Goal: Transaction & Acquisition: Purchase product/service

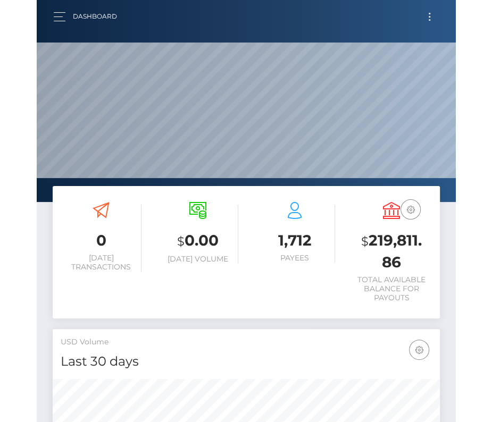
scroll to position [188, 185]
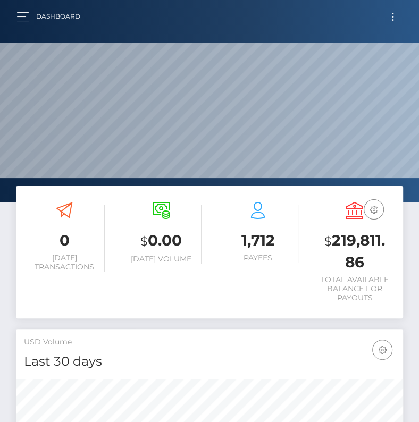
click at [389, 12] on button "Toggle navigation" at bounding box center [393, 17] width 20 height 14
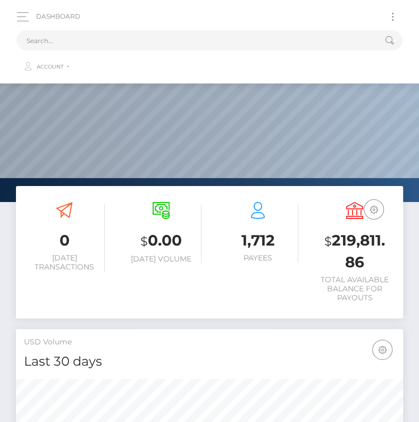
click at [389, 12] on button "Toggle navigation" at bounding box center [393, 17] width 20 height 14
click at [279, 38] on input "text" at bounding box center [195, 40] width 358 height 20
paste input "1866979"
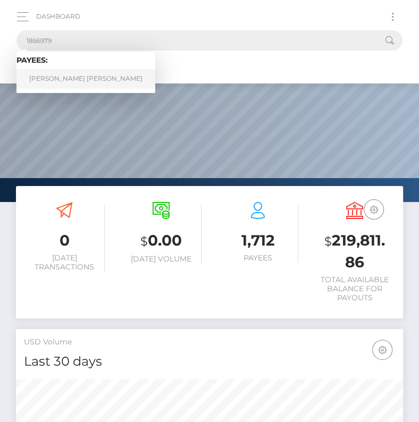
type input "1866979"
click at [51, 78] on link "Andres Felipe Gonzalez Gonzalez Barrera" at bounding box center [85, 79] width 139 height 20
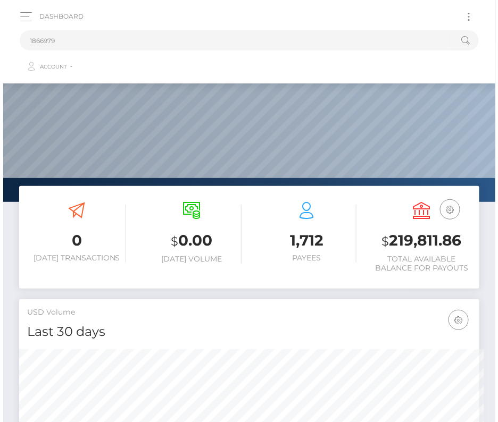
scroll to position [0, 0]
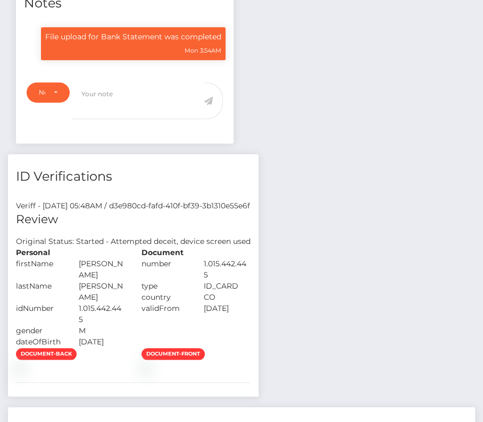
scroll to position [401, 0]
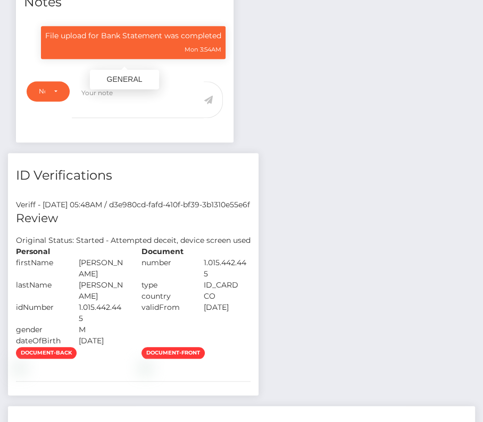
click at [140, 33] on p "File upload for Bank Statement was completed" at bounding box center [133, 35] width 176 height 11
click at [129, 39] on div "File upload for Bank Statement was completed Mon 3:54AM" at bounding box center [133, 42] width 185 height 33
click at [46, 87] on div "Note Type" at bounding box center [48, 91] width 19 height 9
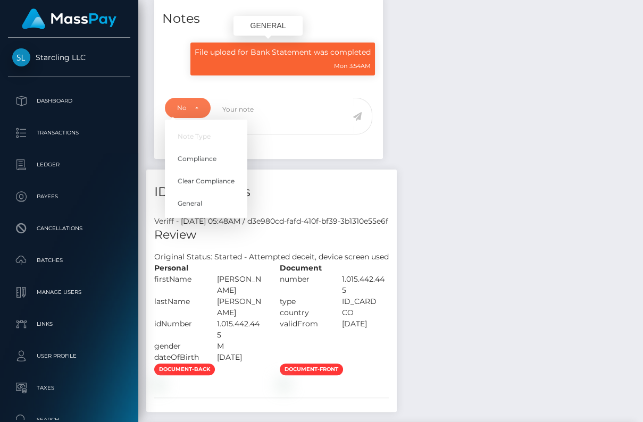
scroll to position [531765, 531745]
click at [262, 60] on div "Mon 3:54AM" at bounding box center [283, 65] width 176 height 11
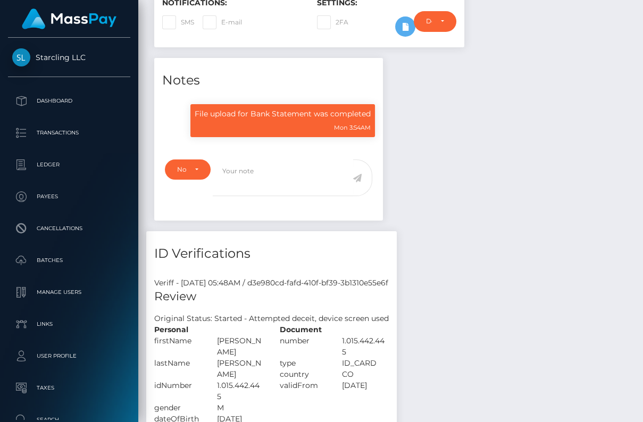
scroll to position [304, 0]
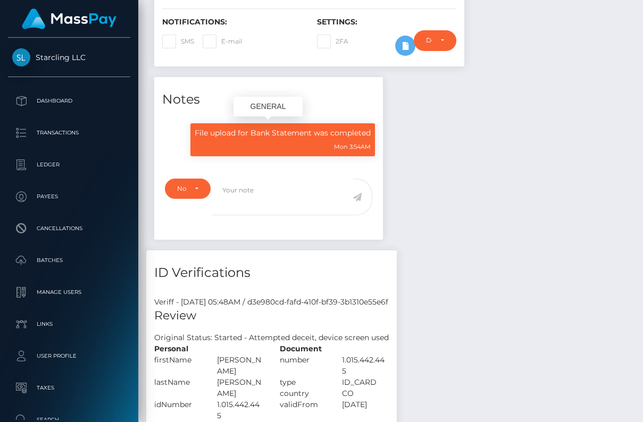
click at [240, 123] on div "File upload for Bank Statement was completed Mon 3:54AM" at bounding box center [282, 139] width 185 height 33
click at [235, 141] on div "Mon 3:54AM" at bounding box center [283, 146] width 176 height 11
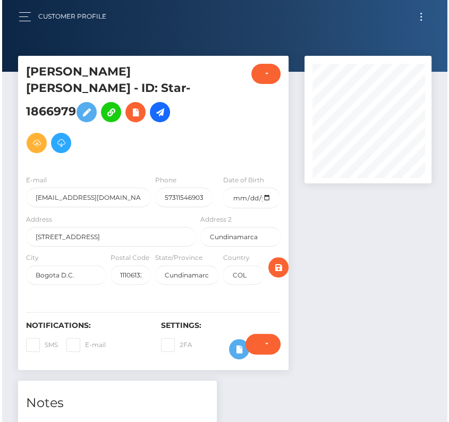
scroll to position [128, 129]
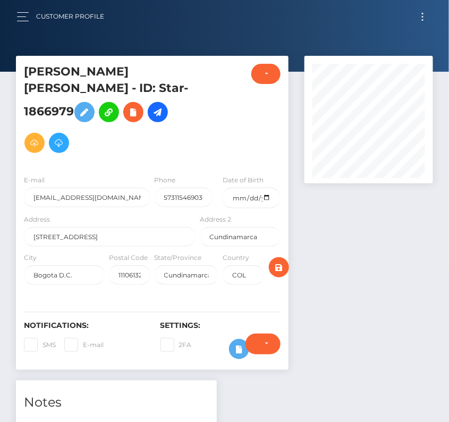
click at [422, 16] on span "Toggle navigation" at bounding box center [423, 17] width 2 height 2
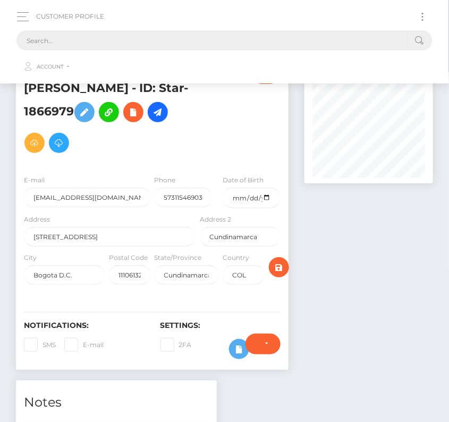
click at [206, 36] on input "text" at bounding box center [210, 40] width 389 height 20
paste input "1300969"
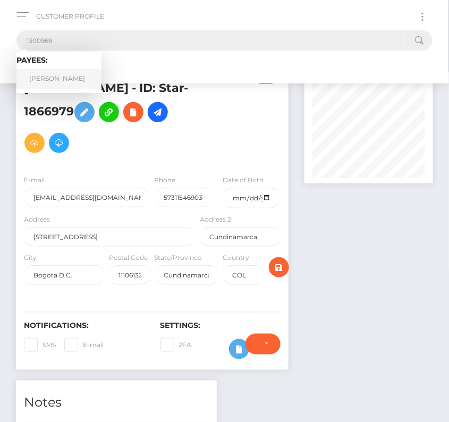
type input "1300969"
click at [72, 78] on link "Maria Ximena Velardez" at bounding box center [58, 79] width 85 height 20
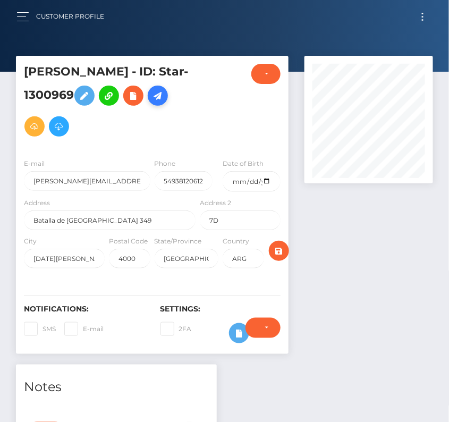
click at [152, 103] on icon at bounding box center [158, 95] width 13 height 13
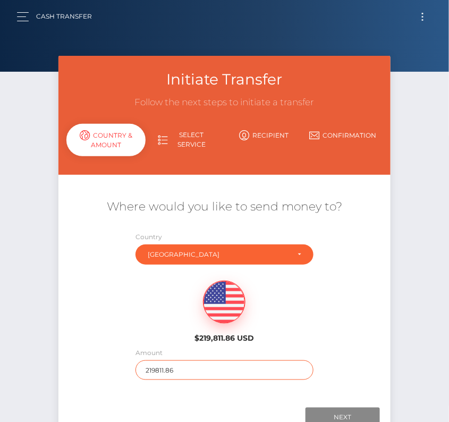
click at [181, 373] on input "219811.86" at bounding box center [225, 371] width 178 height 20
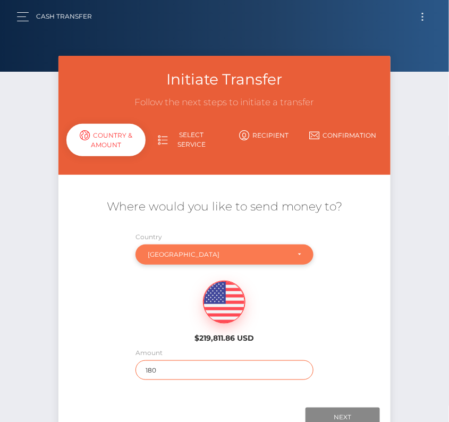
type input "180"
click at [166, 253] on div "Argentina" at bounding box center [218, 255] width 141 height 9
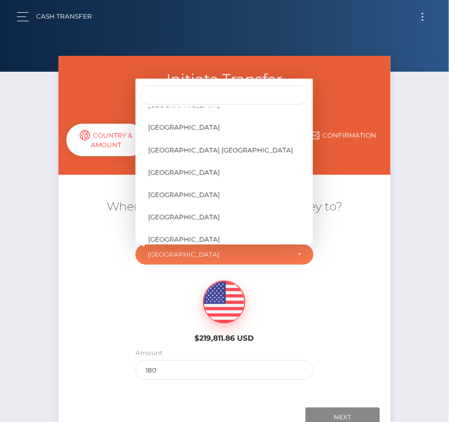
scroll to position [5077, 0]
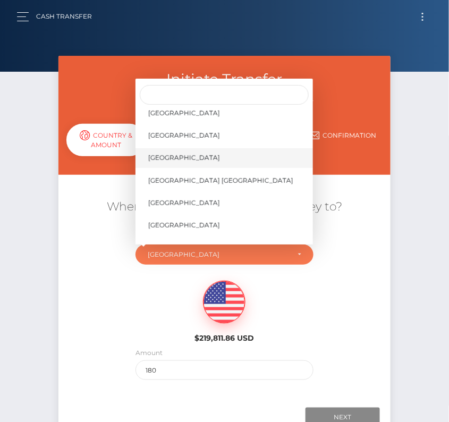
click at [180, 158] on span "[GEOGRAPHIC_DATA]" at bounding box center [184, 158] width 72 height 10
select select "USA"
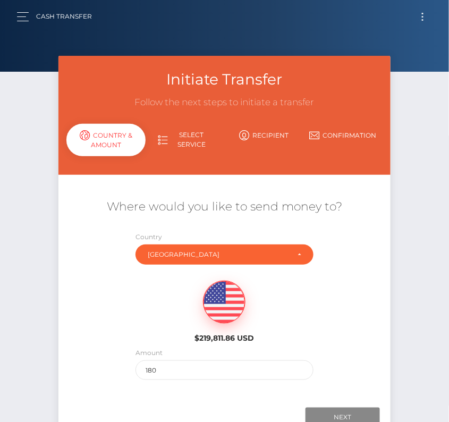
scroll to position [74, 0]
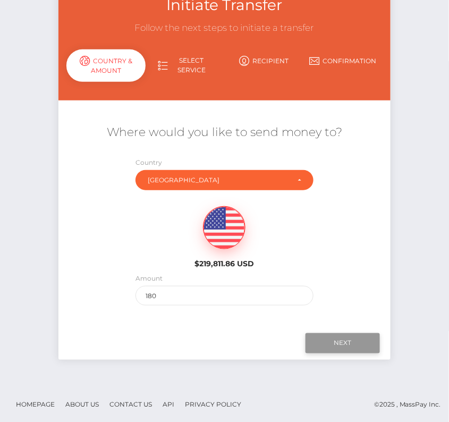
click at [343, 348] on input "Next" at bounding box center [343, 343] width 74 height 20
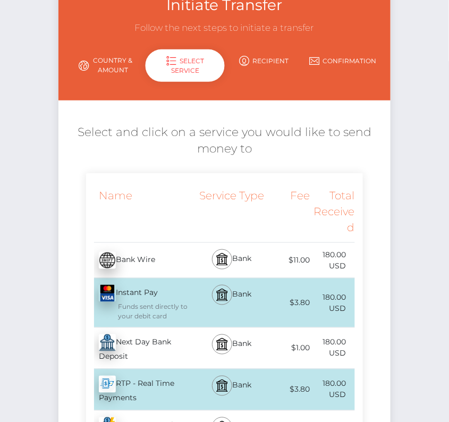
click at [169, 347] on div "Next Day Bank Deposit - USD" at bounding box center [142, 348] width 112 height 41
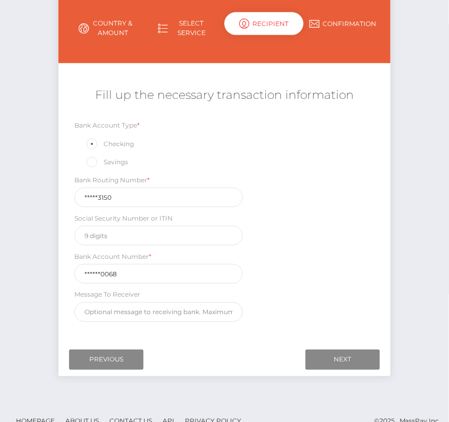
scroll to position [125, 0]
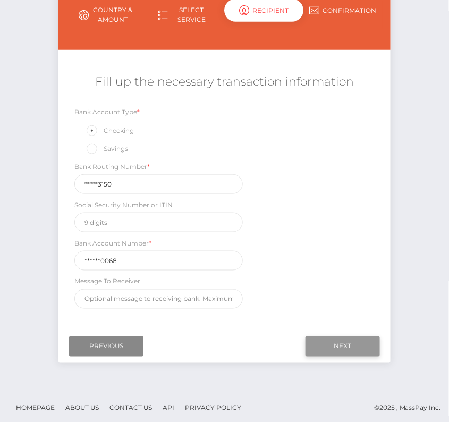
click at [341, 342] on input "Next" at bounding box center [343, 347] width 74 height 20
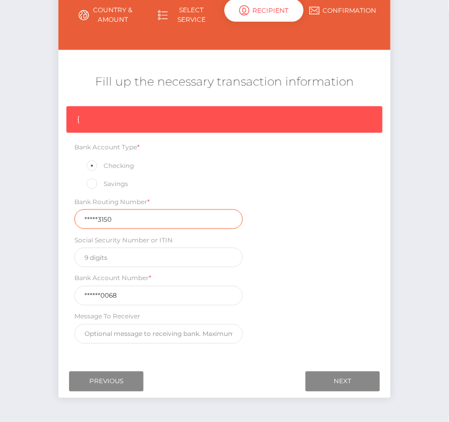
drag, startPoint x: 107, startPoint y: 218, endPoint x: 13, endPoint y: 215, distance: 94.2
click at [13, 216] on div "Initiate Transfer Follow the next steps to initiate a transfer Country & Amount…" at bounding box center [224, 178] width 449 height 494
paste input "02607"
type input "026073150"
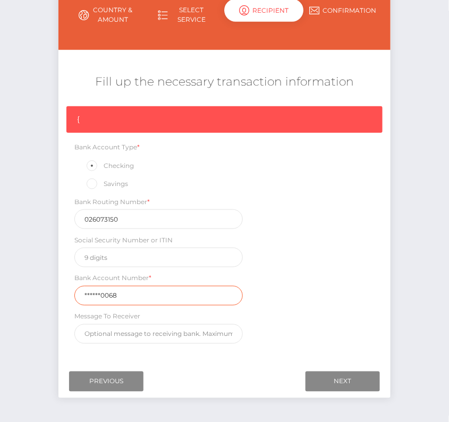
drag, startPoint x: 132, startPoint y: 292, endPoint x: 38, endPoint y: 292, distance: 93.6
click at [38, 292] on div "Initiate Transfer Follow the next steps to initiate a transfer Country & Amount…" at bounding box center [224, 178] width 449 height 494
paste input "831273"
type input "8312730068"
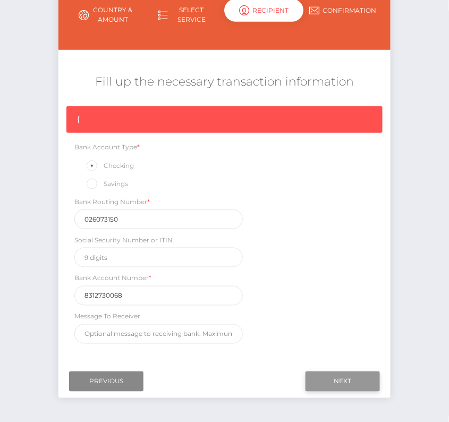
click at [329, 372] on input "Next" at bounding box center [343, 382] width 74 height 20
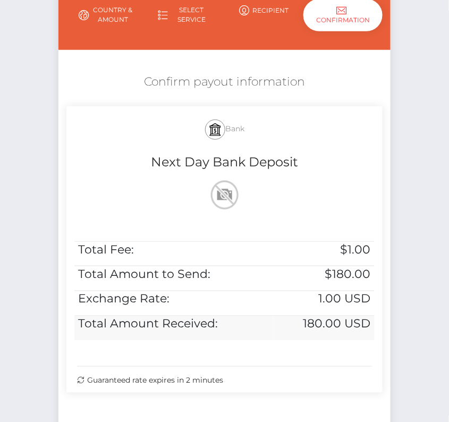
scroll to position [217, 0]
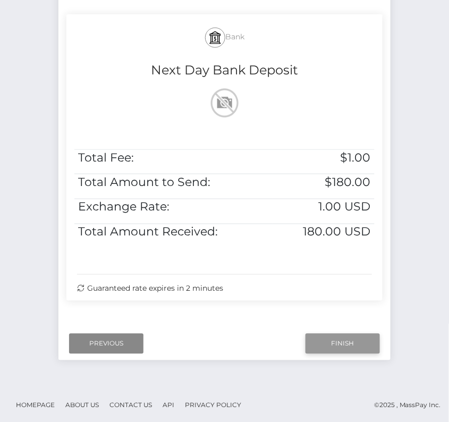
click at [362, 339] on input "Finish" at bounding box center [343, 344] width 74 height 20
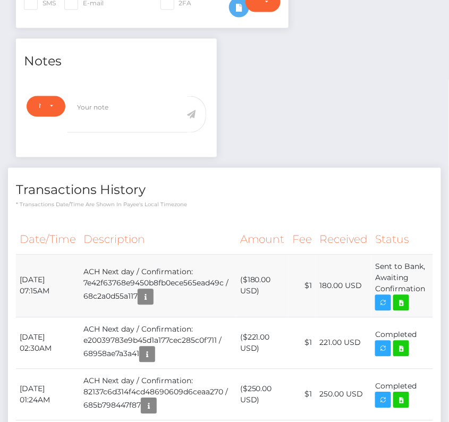
scroll to position [344, 0]
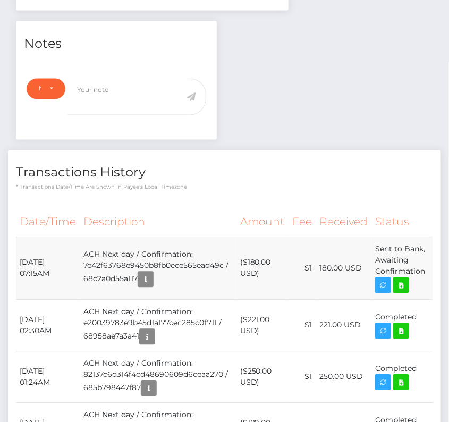
drag, startPoint x: 16, startPoint y: 257, endPoint x: 422, endPoint y: 276, distance: 406.8
click at [422, 276] on tr "September 11, 2025 07:15AM ACH Next day / Confirmation: 7e42f63768e9450b8fb0ece…" at bounding box center [225, 268] width 418 height 63
copy tbody "September 11, 2025 07:15AM ACH Next day / Confirmation: 7e42f63768e9450b8fb0ece…"
click at [407, 285] on icon at bounding box center [401, 285] width 13 height 13
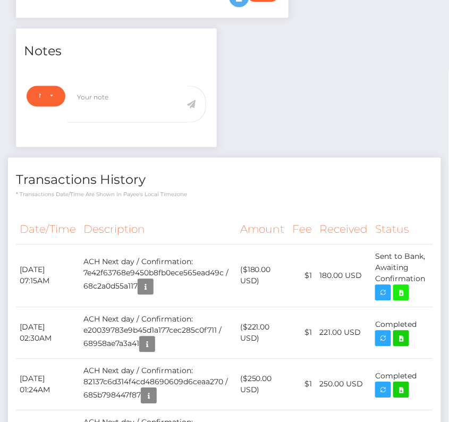
scroll to position [0, 0]
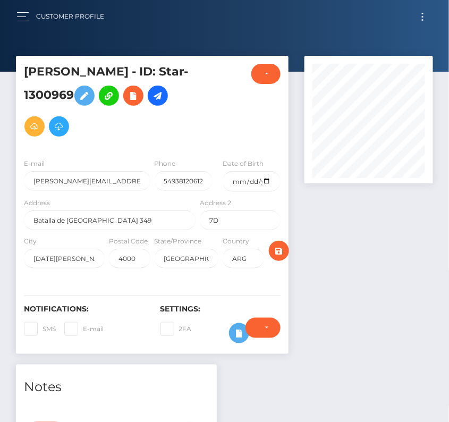
click at [422, 14] on span "Toggle navigation" at bounding box center [423, 14] width 2 height 2
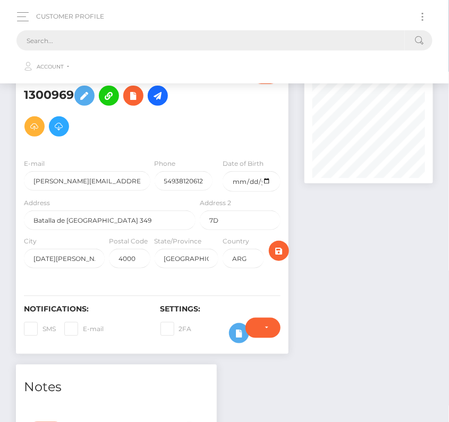
click at [227, 40] on input "text" at bounding box center [210, 40] width 389 height 20
paste input "1869022"
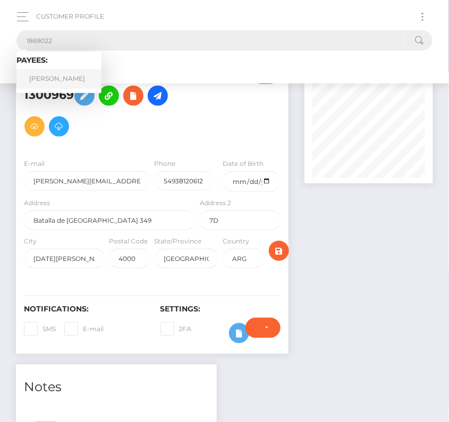
type input "1869022"
click at [70, 72] on link "Alfie Hale" at bounding box center [58, 79] width 85 height 20
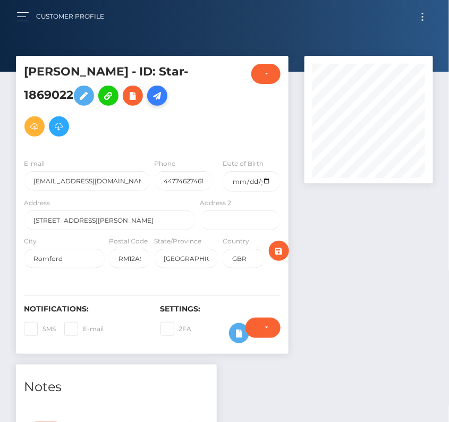
click at [161, 101] on icon at bounding box center [157, 95] width 13 height 13
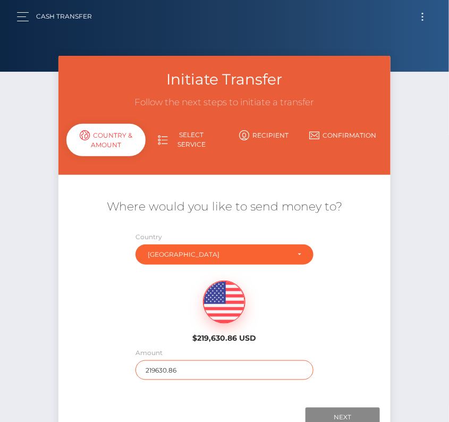
click at [161, 369] on input "219630.86" at bounding box center [225, 371] width 178 height 20
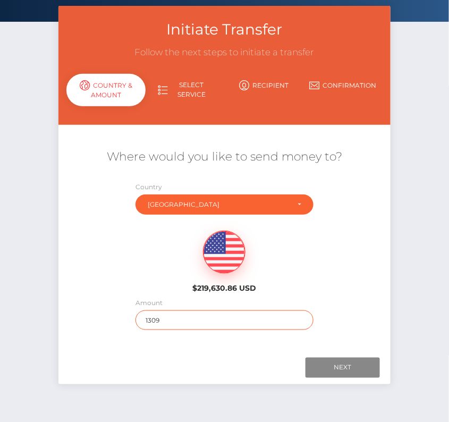
scroll to position [74, 0]
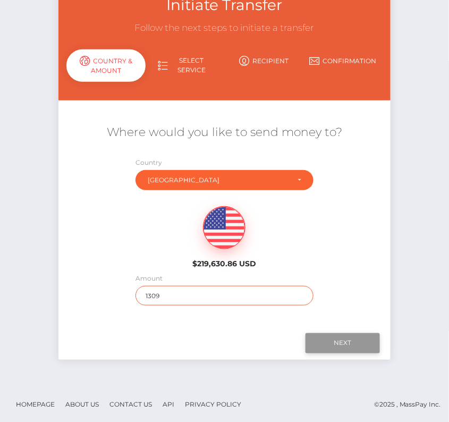
type input "1309"
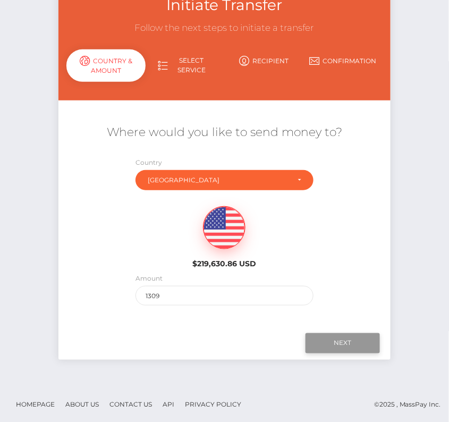
click at [335, 345] on input "Next" at bounding box center [343, 343] width 74 height 20
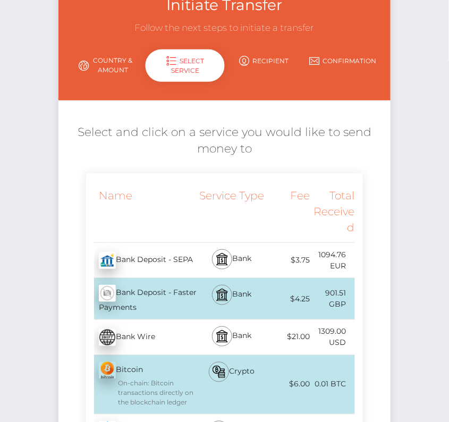
click at [111, 76] on link "Country & Amount" at bounding box center [105, 66] width 79 height 28
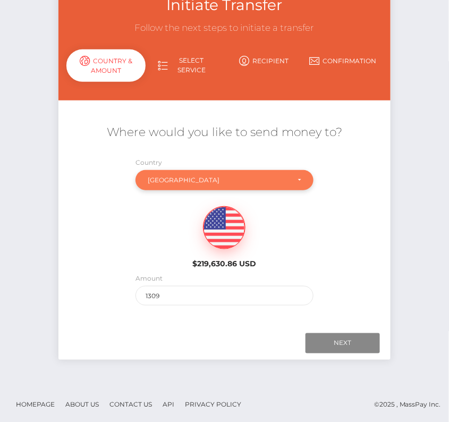
click at [203, 181] on div "[GEOGRAPHIC_DATA]" at bounding box center [218, 180] width 141 height 9
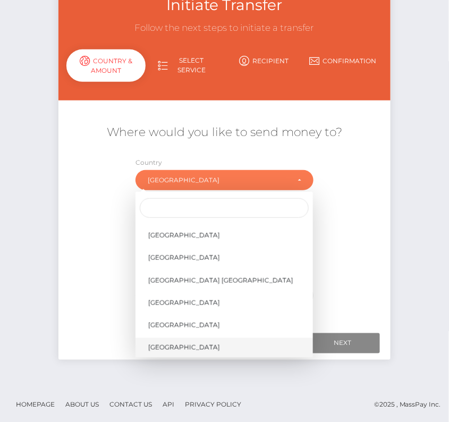
scroll to position [5086, 0]
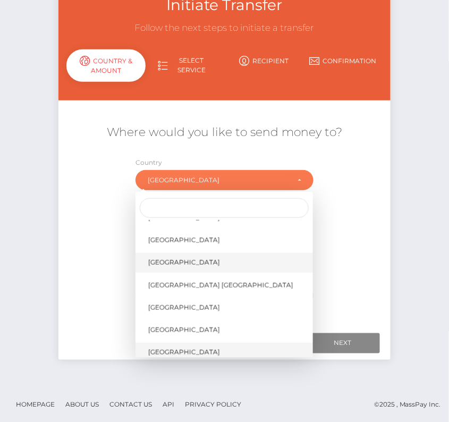
click at [183, 260] on span "United States" at bounding box center [184, 263] width 72 height 10
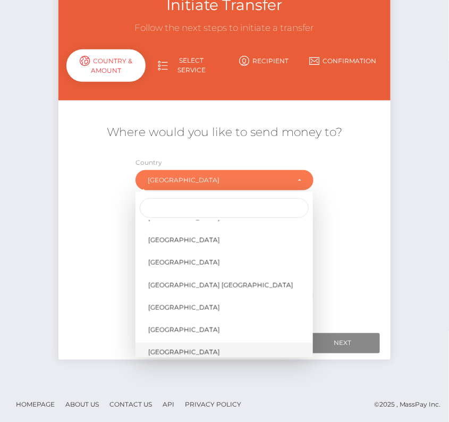
select select "[GEOGRAPHIC_DATA]"
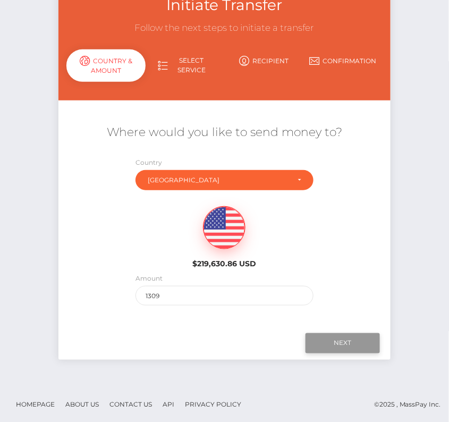
click at [355, 344] on input "Next" at bounding box center [343, 343] width 74 height 20
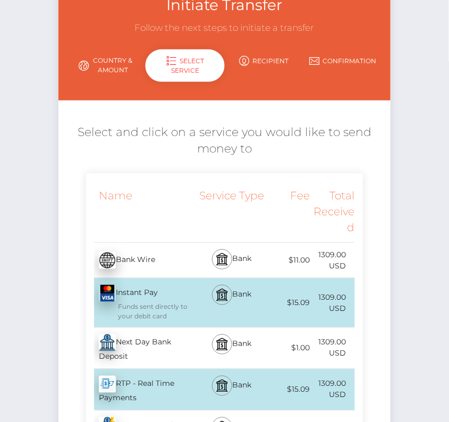
click at [138, 365] on div "Next Day Bank Deposit - USD" at bounding box center [142, 348] width 112 height 41
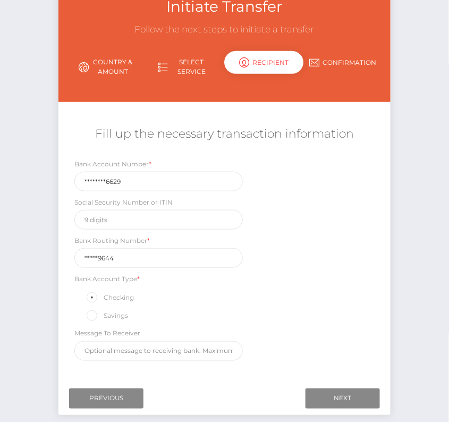
scroll to position [78, 0]
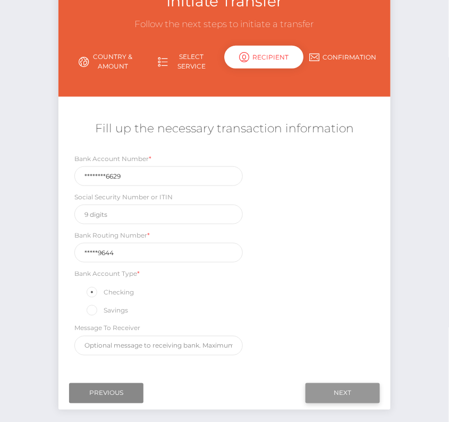
click at [336, 391] on input "Next" at bounding box center [343, 393] width 74 height 20
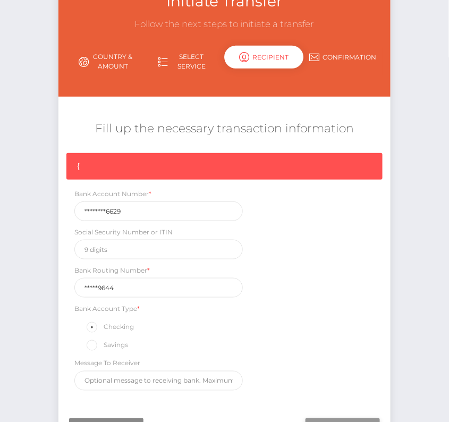
scroll to position [90, 0]
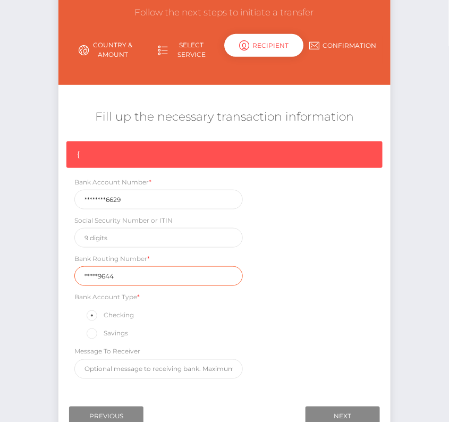
drag, startPoint x: 127, startPoint y: 272, endPoint x: 47, endPoint y: 271, distance: 79.8
click at [47, 271] on div "Initiate Transfer Follow the next steps to initiate a transfer Country & Amount…" at bounding box center [224, 213] width 449 height 494
paste input "10101"
type input "101019644"
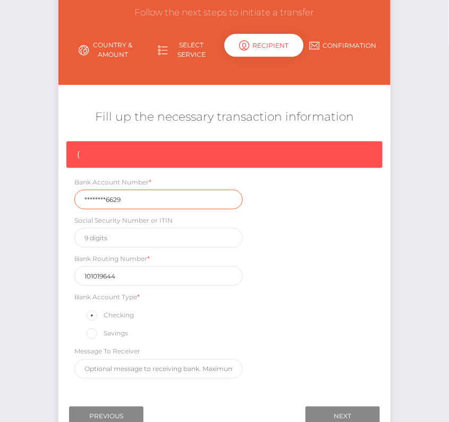
drag, startPoint x: 133, startPoint y: 198, endPoint x: 30, endPoint y: 198, distance: 102.7
click at [30, 198] on div "Initiate Transfer Follow the next steps to initiate a transfer Country & Amount…" at bounding box center [224, 213] width 449 height 494
paste input "21078488"
type input "210784886629"
click at [277, 319] on div "{ Bank Account Number * 210784886629 Social Security Number or ITIN Bank Routin…" at bounding box center [225, 262] width 332 height 243
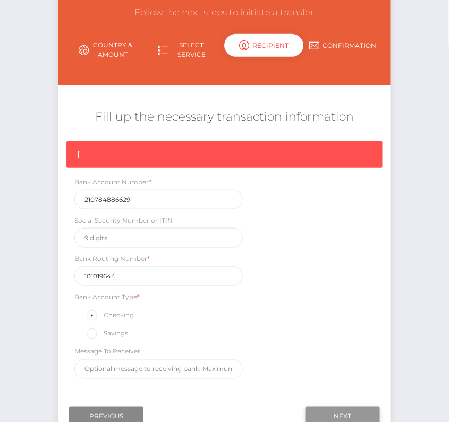
click at [354, 408] on input "Next" at bounding box center [343, 417] width 74 height 20
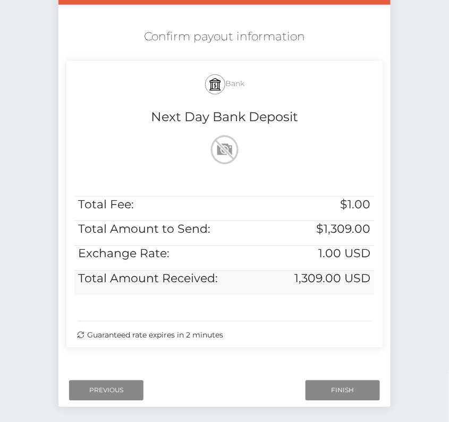
scroll to position [196, 0]
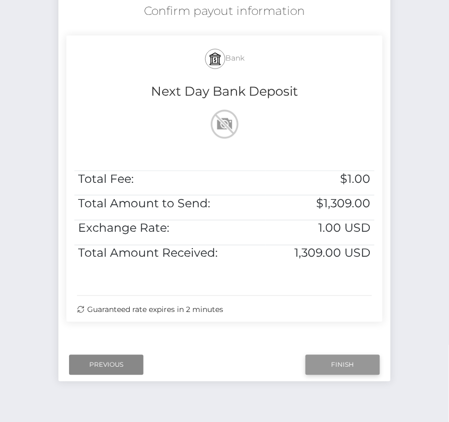
click at [345, 366] on input "Finish" at bounding box center [343, 365] width 74 height 20
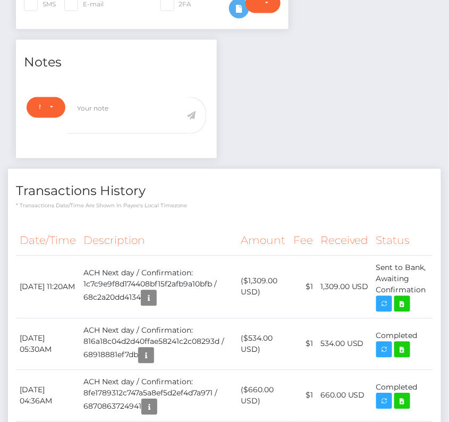
scroll to position [340, 0]
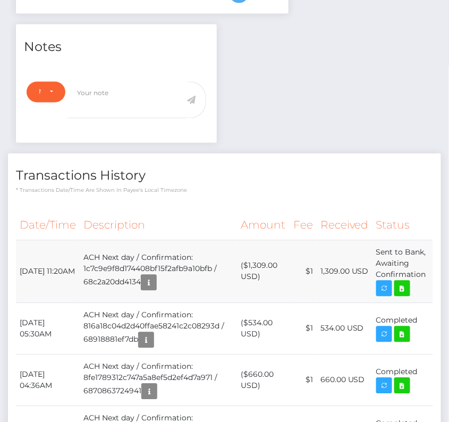
drag, startPoint x: 18, startPoint y: 261, endPoint x: 429, endPoint y: 273, distance: 411.9
click at [429, 273] on tr "September 11, 2025 11:20AM ACH Next day / Confirmation: 1c7c9e9f8d174408bf15f2a…" at bounding box center [225, 271] width 418 height 63
copy tr "September 11, 2025 11:20AM ACH Next day / Confirmation: 1c7c9e9f8d174408bf15f2a…"
click at [403, 282] on icon at bounding box center [402, 288] width 13 height 13
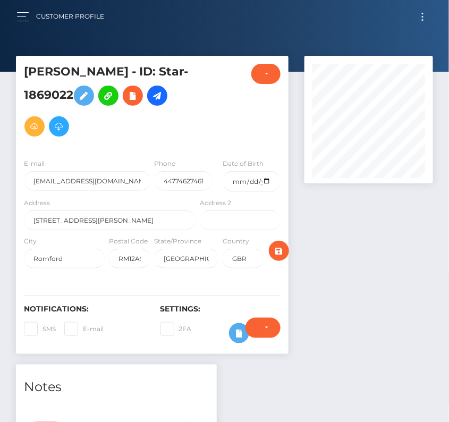
click at [423, 17] on button "Toggle navigation" at bounding box center [423, 17] width 20 height 14
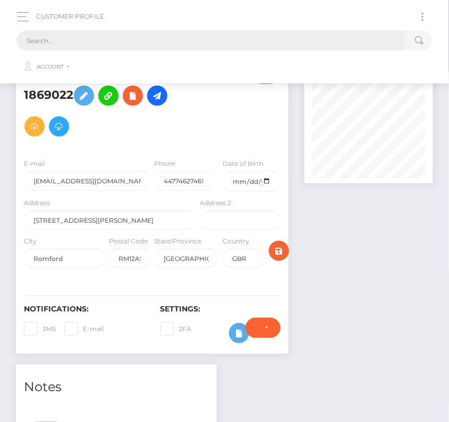
click at [190, 40] on input "text" at bounding box center [210, 40] width 389 height 20
paste input "2651850"
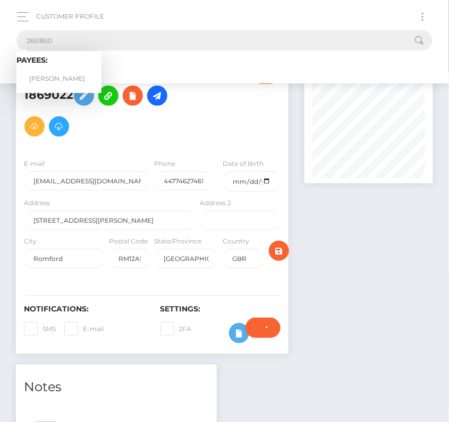
type input "2651850"
click at [68, 72] on link "Andrew Lucas" at bounding box center [58, 79] width 85 height 20
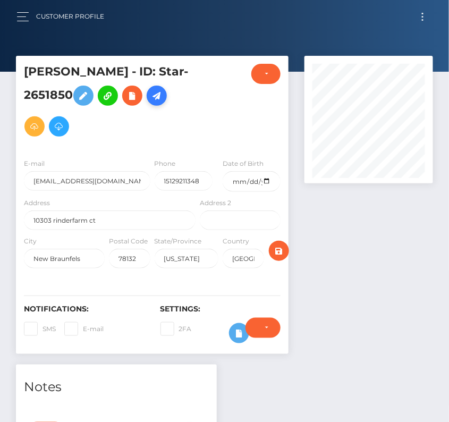
click at [163, 98] on icon at bounding box center [157, 95] width 13 height 13
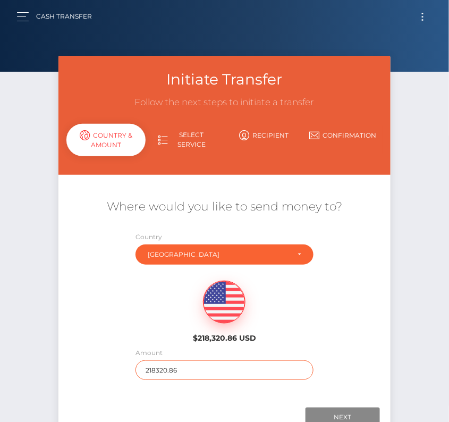
click at [157, 377] on input "218320.86" at bounding box center [225, 371] width 178 height 20
type input "394"
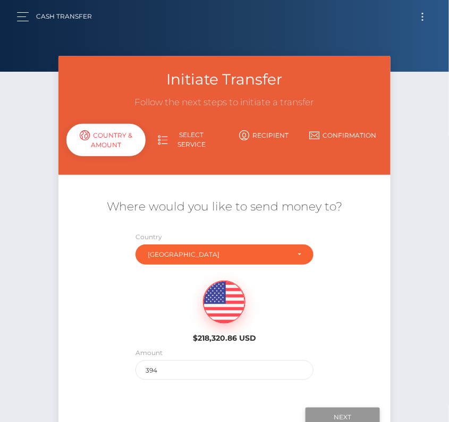
click at [335, 417] on input "Next" at bounding box center [343, 418] width 74 height 20
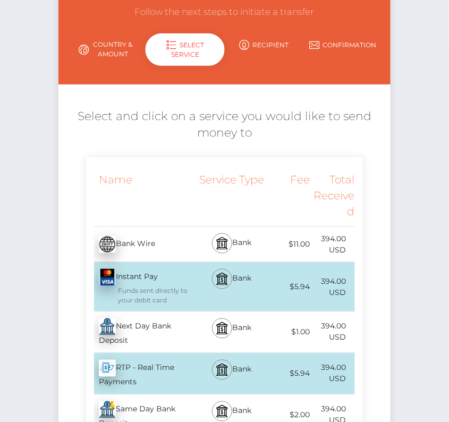
scroll to position [97, 0]
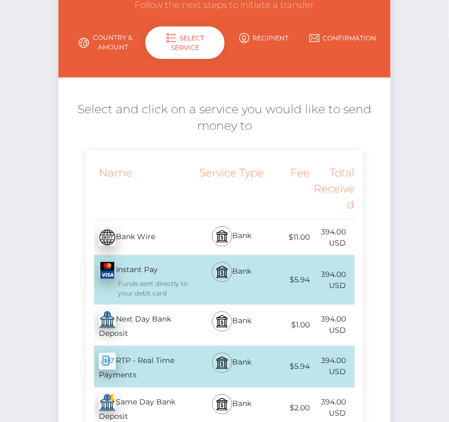
click at [127, 324] on div "Next Day Bank Deposit - USD" at bounding box center [142, 325] width 112 height 41
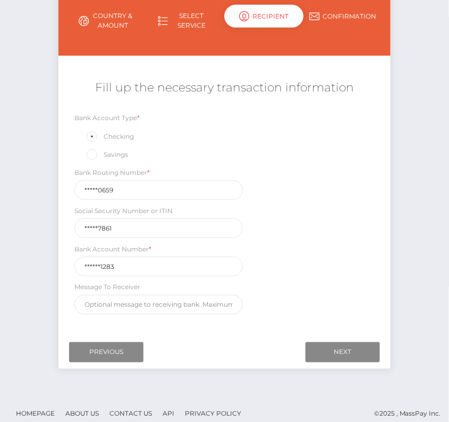
scroll to position [120, 0]
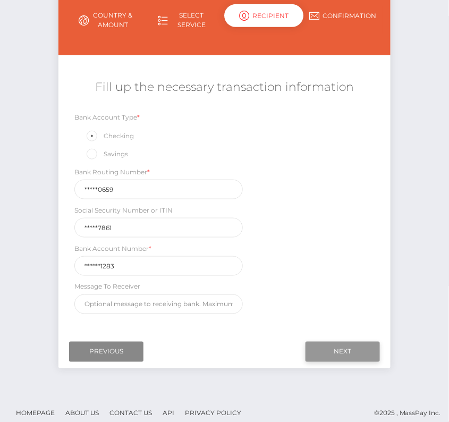
click at [328, 351] on input "Next" at bounding box center [343, 352] width 74 height 20
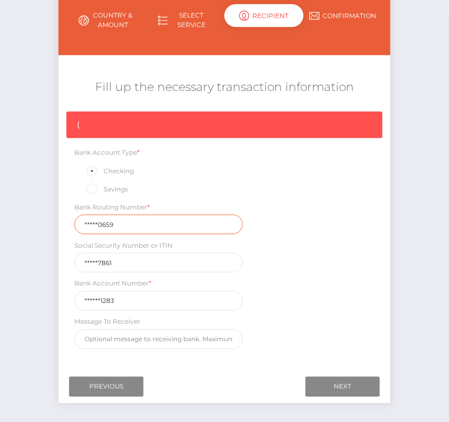
drag, startPoint x: 125, startPoint y: 224, endPoint x: 39, endPoint y: 224, distance: 86.2
click at [39, 224] on div "Initiate Transfer Follow the next steps to initiate a transfer Country & Amount…" at bounding box center [224, 183] width 449 height 494
paste input "11190"
type input "111900659"
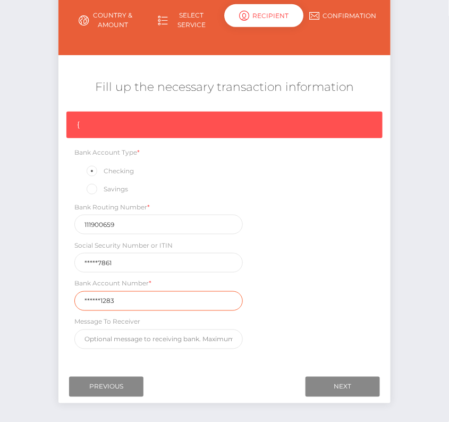
drag, startPoint x: 124, startPoint y: 300, endPoint x: 31, endPoint y: 300, distance: 93.1
click at [31, 300] on div "Initiate Transfer Follow the next steps to initiate a transfer Country & Amount…" at bounding box center [224, 183] width 449 height 494
paste input "707642"
type input "7076421283"
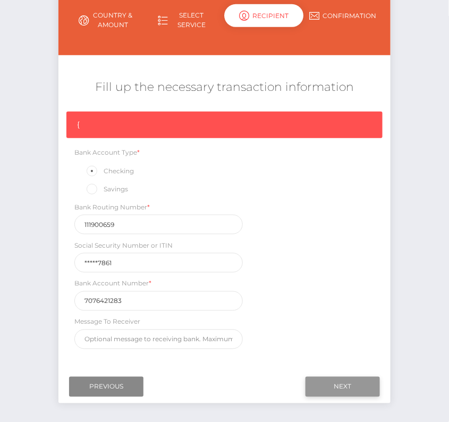
click at [332, 381] on input "Next" at bounding box center [343, 387] width 74 height 20
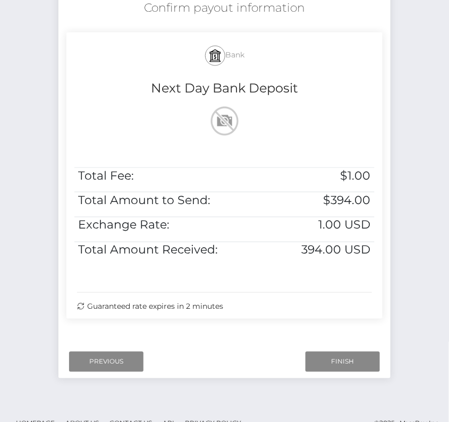
scroll to position [217, 0]
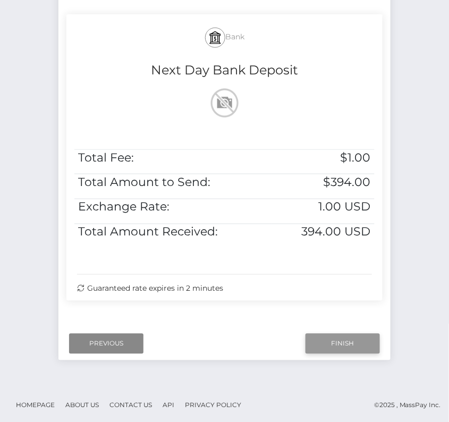
click at [327, 343] on input "Finish" at bounding box center [343, 344] width 74 height 20
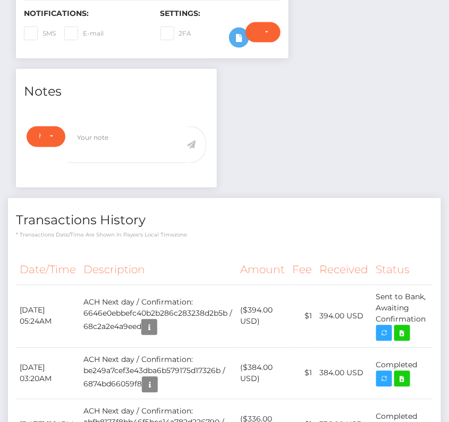
scroll to position [310, 0]
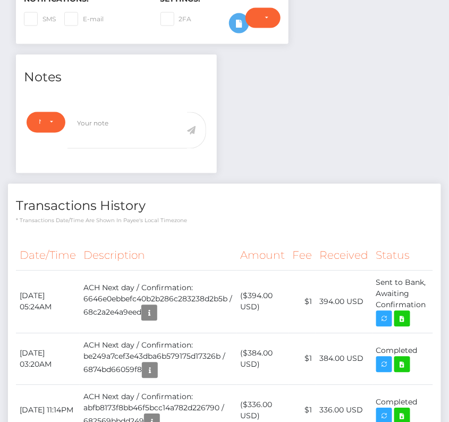
drag, startPoint x: 30, startPoint y: 292, endPoint x: 433, endPoint y: 303, distance: 403.9
click at [433, 303] on div "Date/Time Description Amount Fee Received Status" at bounding box center [224, 370] width 433 height 273
copy tr "September 11, 2025 05:24AM ACH Next day / Confirmation: 6646e0ebbefc40b2b286c28…"
click at [404, 313] on icon at bounding box center [402, 319] width 13 height 13
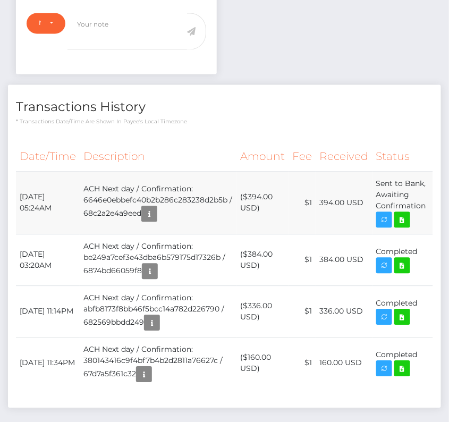
scroll to position [0, 0]
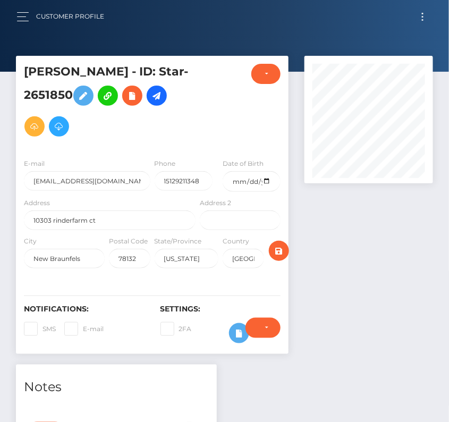
click at [426, 20] on button "Toggle navigation" at bounding box center [423, 17] width 20 height 14
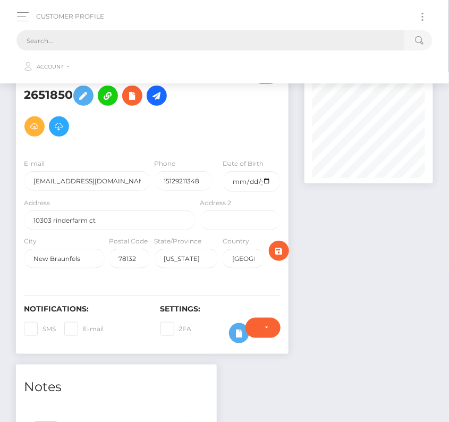
click at [168, 36] on input "text" at bounding box center [210, 40] width 389 height 20
paste input "29211"
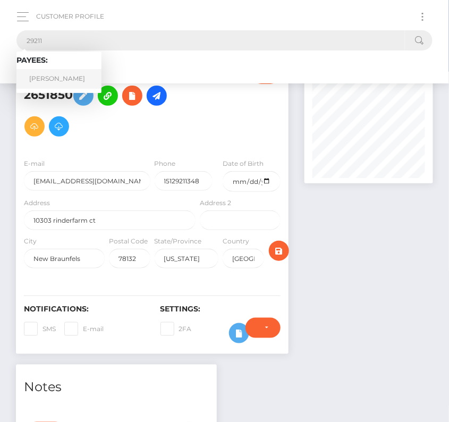
type input "29211"
click at [60, 75] on link "Cheryl M Kilgore" at bounding box center [58, 79] width 85 height 20
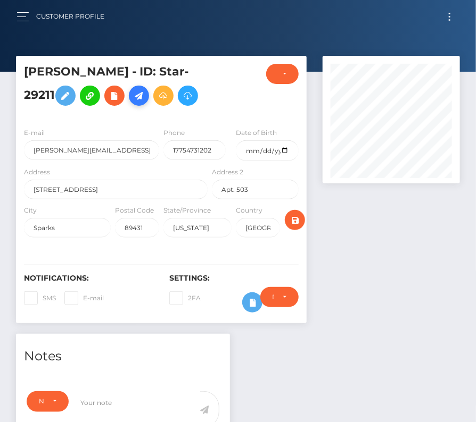
click at [139, 95] on icon at bounding box center [138, 95] width 13 height 13
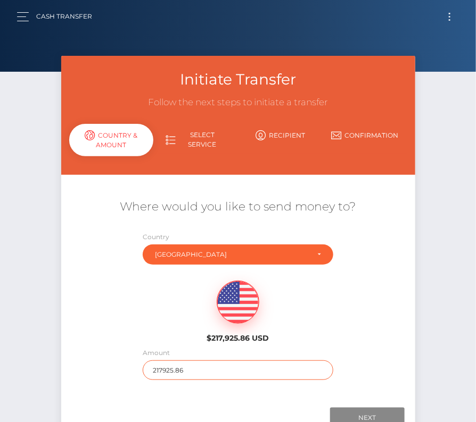
click at [171, 371] on input "217925.86" at bounding box center [238, 371] width 190 height 20
type input "165"
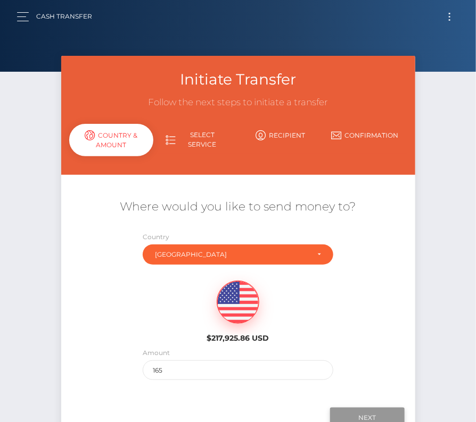
click at [360, 416] on input "Next" at bounding box center [367, 418] width 74 height 20
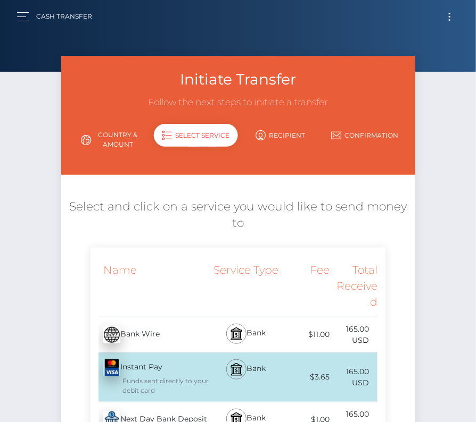
scroll to position [65, 0]
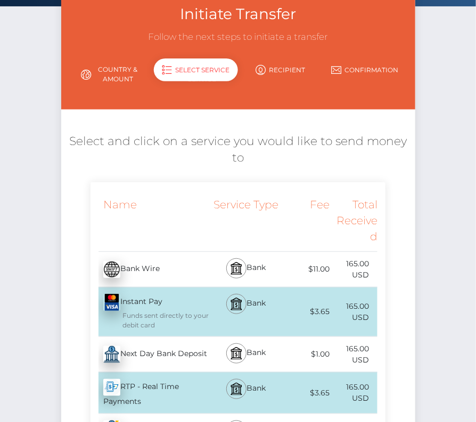
click at [159, 361] on div "Next Day Bank Deposit - USD" at bounding box center [150, 355] width 120 height 30
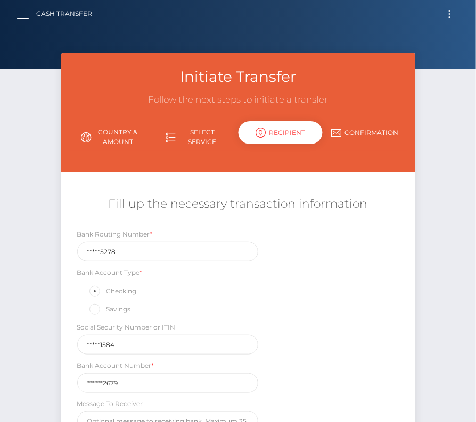
scroll to position [0, 0]
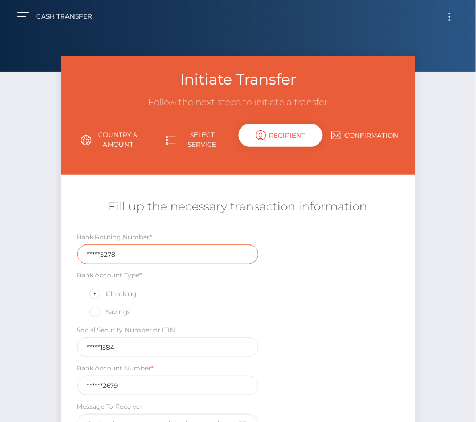
drag, startPoint x: 122, startPoint y: 255, endPoint x: 186, endPoint y: 306, distance: 81.7
click at [185, 305] on div "Bank Routing Number * *****5278 Bank Account Type * Checking Savings Social Sec…" at bounding box center [238, 335] width 354 height 208
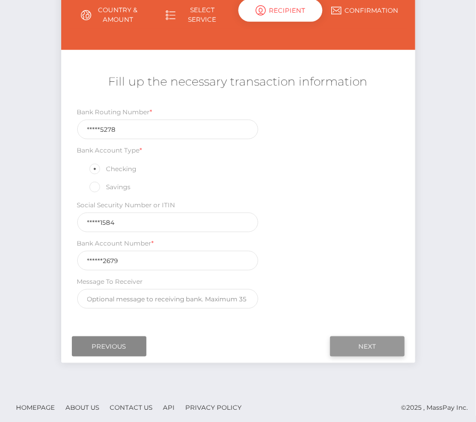
click at [348, 345] on input "Next" at bounding box center [367, 347] width 74 height 20
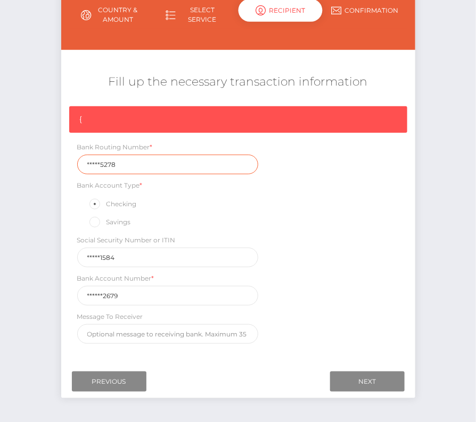
click at [123, 168] on input "*****5278" at bounding box center [167, 165] width 181 height 20
drag, startPoint x: 124, startPoint y: 165, endPoint x: 29, endPoint y: 165, distance: 95.2
click at [29, 165] on div "Initiate Transfer Follow the next steps to initiate a transfer Country & Amount…" at bounding box center [238, 178] width 476 height 494
paste input "12210"
type input "122105278"
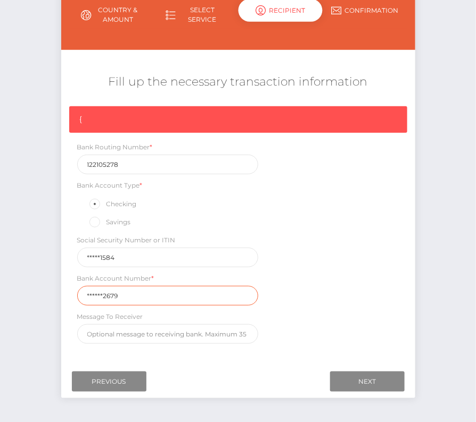
drag, startPoint x: 142, startPoint y: 296, endPoint x: 35, endPoint y: 291, distance: 107.5
click at [35, 291] on div "Initiate Transfer Follow the next steps to initiate a transfer Country & Amount…" at bounding box center [238, 178] width 476 height 494
paste input "773180"
type input "7731802679"
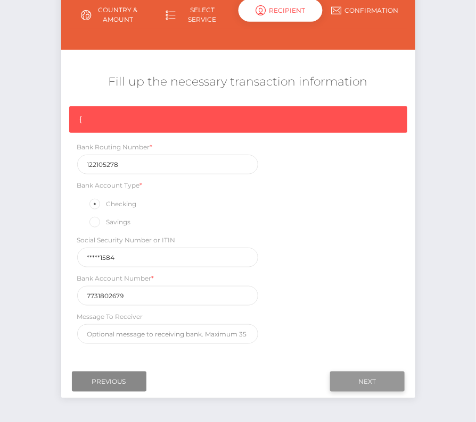
click at [372, 373] on input "Next" at bounding box center [367, 382] width 74 height 20
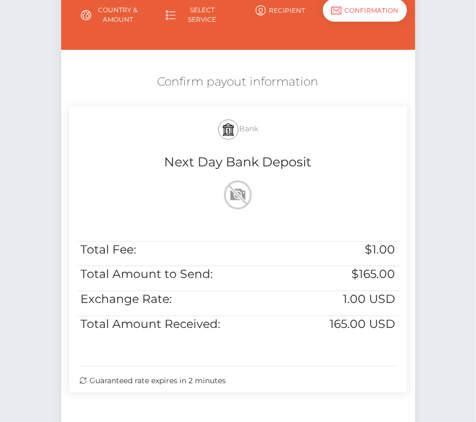
scroll to position [217, 0]
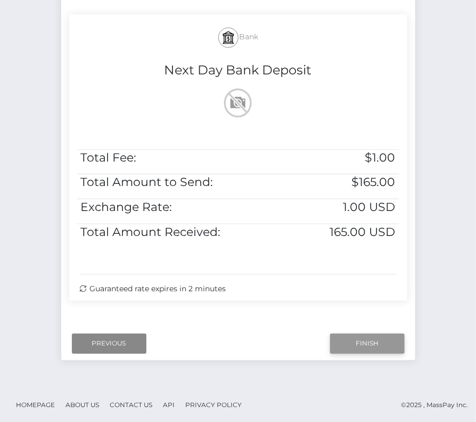
click at [373, 348] on input "Finish" at bounding box center [367, 344] width 74 height 20
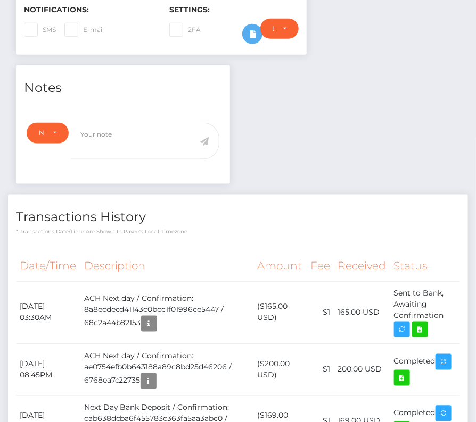
scroll to position [332, 0]
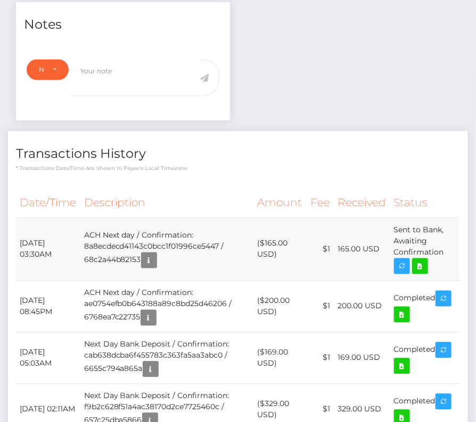
drag, startPoint x: 18, startPoint y: 270, endPoint x: 438, endPoint y: 290, distance: 420.7
click at [438, 281] on tr "[DATE] 03:30AM ACH Next day / Confirmation: 8a8ecdecd41143c0bcc1f01996ce5447 / …" at bounding box center [238, 249] width 444 height 63
copy tbody "[DATE] 03:30AM ACH Next day / Confirmation: 8a8ecdecd41143c0bcc1f01996ce5447 / …"
click at [423, 273] on icon at bounding box center [419, 266] width 13 height 13
click at [0, 0] on div "[PERSON_NAME] - ID: Star-29211 CLOSED ACTIVE E-mail USA" at bounding box center [238, 121] width 476 height 794
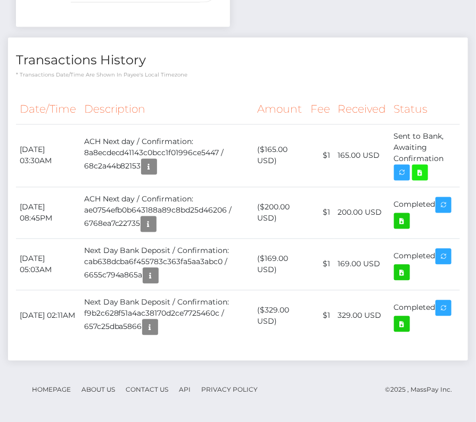
scroll to position [0, 0]
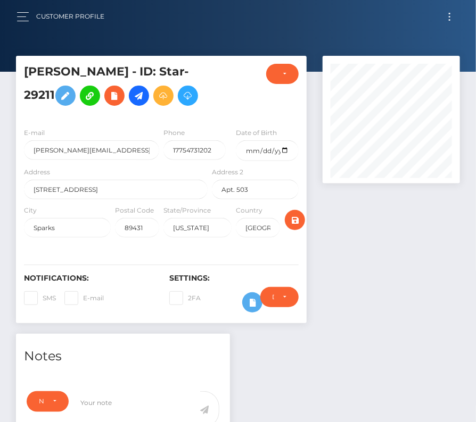
click at [449, 21] on button "Toggle navigation" at bounding box center [449, 17] width 20 height 14
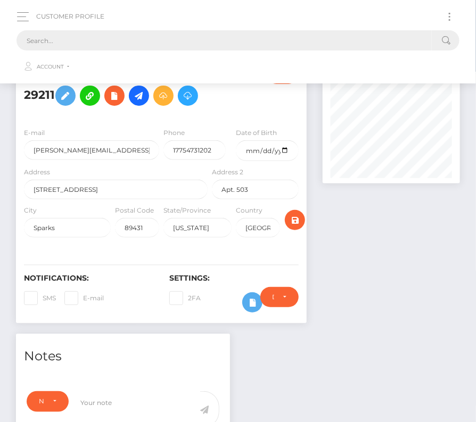
click at [235, 45] on input "text" at bounding box center [223, 40] width 415 height 20
paste input "2405737"
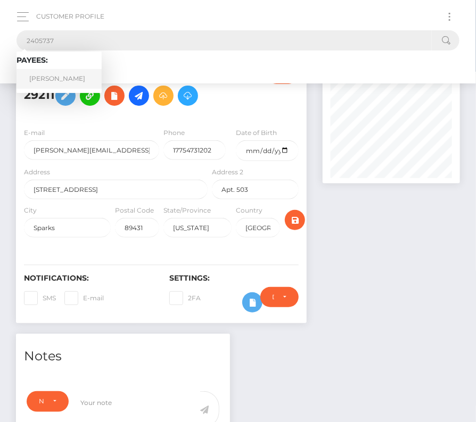
type input "2405737"
click at [58, 78] on link "[PERSON_NAME]" at bounding box center [58, 79] width 85 height 20
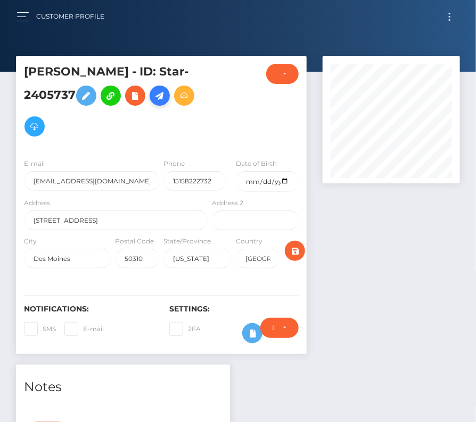
click at [170, 96] on link at bounding box center [159, 96] width 20 height 20
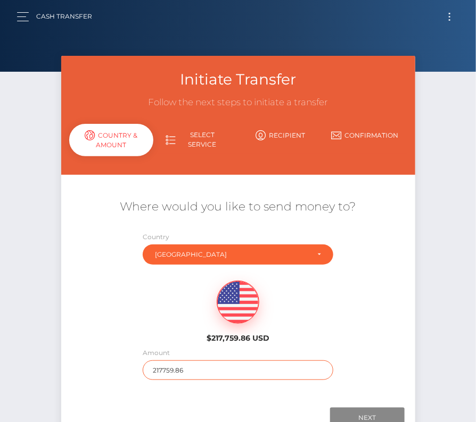
click at [187, 365] on input "217759.86" at bounding box center [238, 371] width 190 height 20
type input "8145"
click at [173, 323] on div "$217,759.86 USD" at bounding box center [238, 308] width 354 height 77
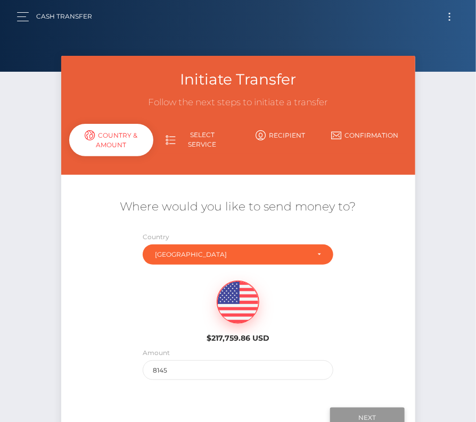
click at [363, 416] on input "Next" at bounding box center [367, 418] width 74 height 20
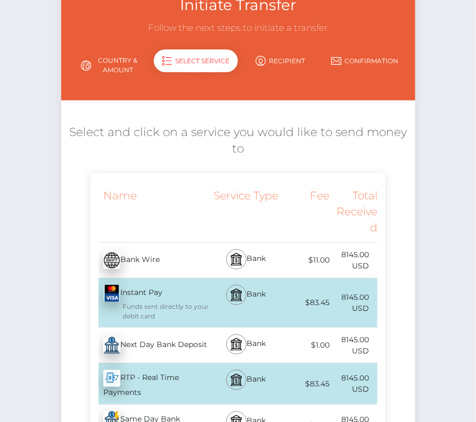
scroll to position [94, 0]
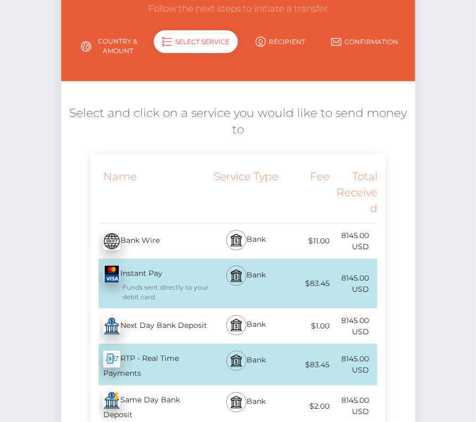
click at [155, 326] on div "Next Day Bank Deposit - USD" at bounding box center [150, 327] width 120 height 30
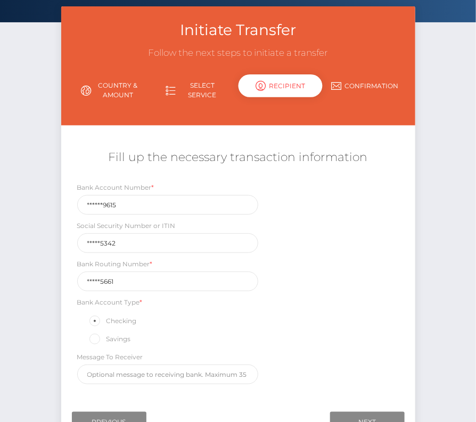
scroll to position [112, 0]
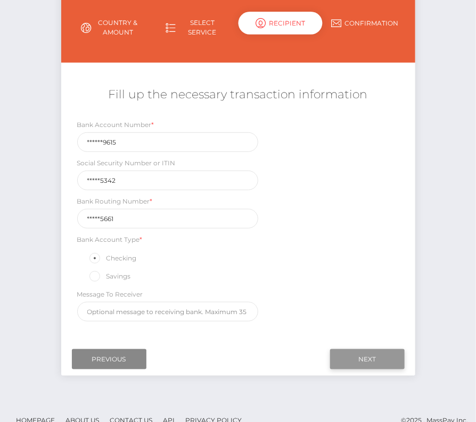
click at [363, 351] on input "Next" at bounding box center [367, 359] width 74 height 20
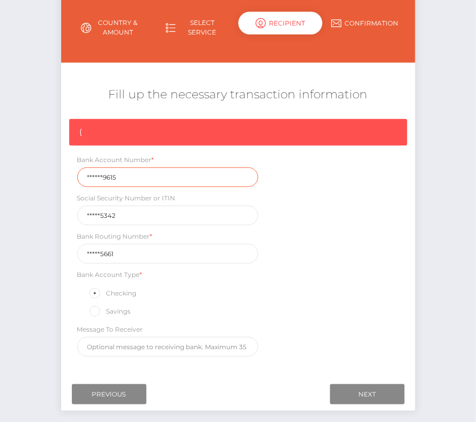
drag, startPoint x: 136, startPoint y: 177, endPoint x: 36, endPoint y: 177, distance: 100.0
click at [36, 177] on div "Initiate Transfer Follow the next steps to initiate a transfer Country & Amount…" at bounding box center [238, 191] width 476 height 494
paste input "485247"
type input "4852479615"
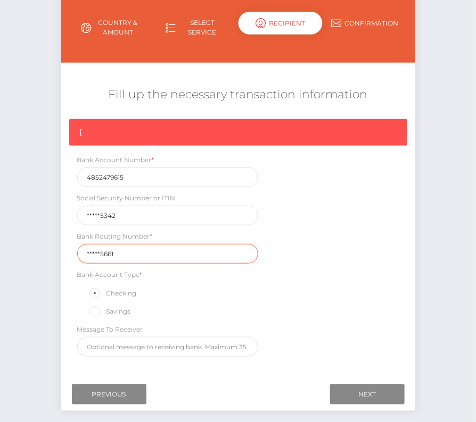
drag, startPoint x: 129, startPoint y: 255, endPoint x: 61, endPoint y: 255, distance: 68.1
click at [61, 255] on div "{ Bank Account Number * 4852479615 Social Security Number or ITIN *****5342 Ban…" at bounding box center [238, 240] width 354 height 243
drag, startPoint x: 137, startPoint y: 253, endPoint x: 44, endPoint y: 253, distance: 93.1
click at [44, 253] on div "Initiate Transfer Follow the next steps to initiate a transfer Country & Amount…" at bounding box center [238, 191] width 476 height 494
paste input "07102"
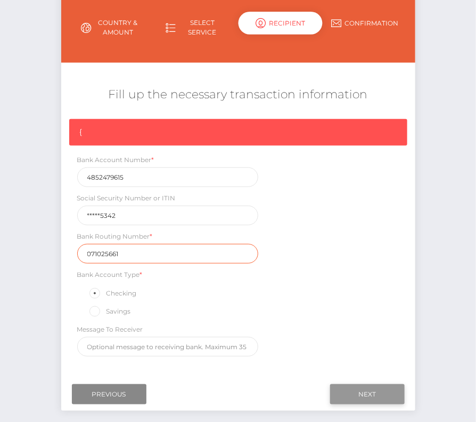
type input "071025661"
drag, startPoint x: 373, startPoint y: 394, endPoint x: 329, endPoint y: 236, distance: 164.5
click at [329, 236] on form "Initiate Transfer Follow the next steps to initiate a transfer Country & Amount…" at bounding box center [238, 178] width 354 height 468
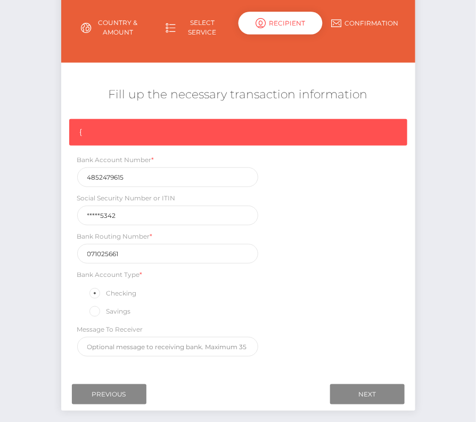
click at [380, 401] on div "Next Finish Previous" at bounding box center [238, 394] width 354 height 33
click at [372, 393] on input "Next" at bounding box center [367, 395] width 74 height 20
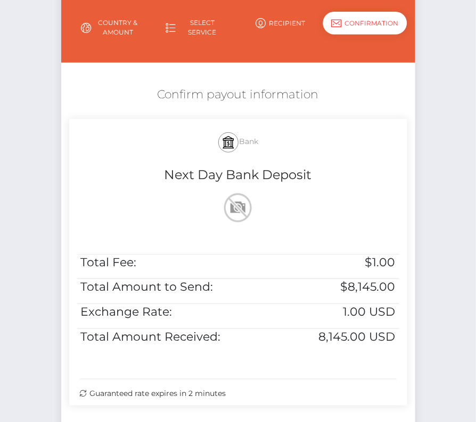
scroll to position [210, 0]
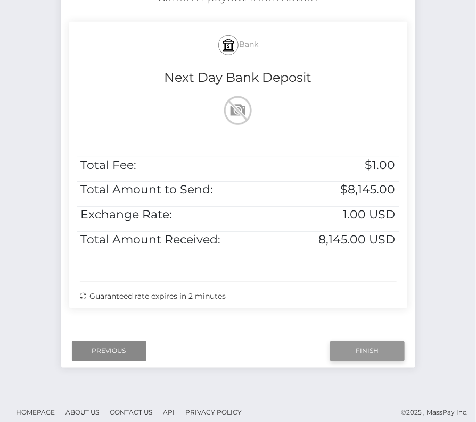
click at [369, 347] on input "Finish" at bounding box center [367, 351] width 74 height 20
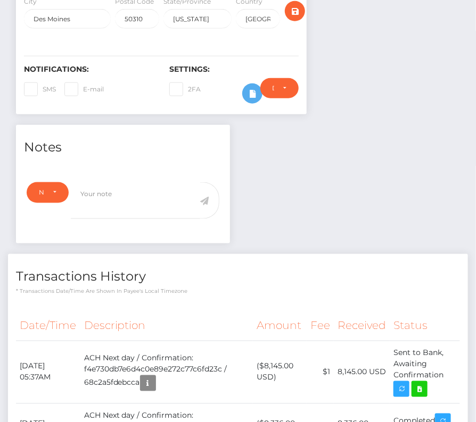
scroll to position [328, 0]
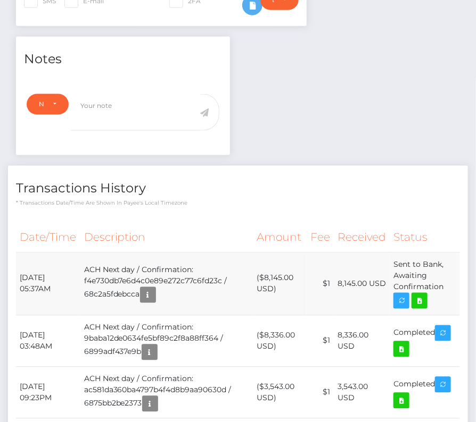
drag, startPoint x: 22, startPoint y: 272, endPoint x: 436, endPoint y: 303, distance: 415.0
click at [436, 303] on tr "September 11, 2025 05:37AM ACH Next day / Confirmation: f4e730db7e6d4c0e89e272c…" at bounding box center [238, 284] width 444 height 63
copy tbody "September 11, 2025 05:37AM ACH Next day / Confirmation: f4e730db7e6d4c0e89e272c…"
click at [424, 301] on icon at bounding box center [419, 301] width 13 height 13
click at [0, 0] on div "Brayden Conrad - ID: Star-2405737 CLOSED ACTIVE E-mail" at bounding box center [238, 321] width 476 height 1186
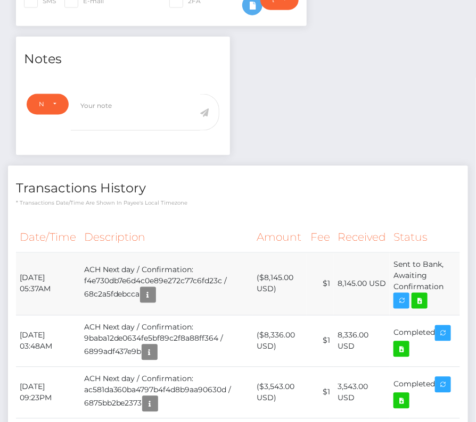
click at [285, 275] on td "($8,145.00 USD)" at bounding box center [280, 284] width 54 height 63
click at [426, 298] on icon at bounding box center [419, 301] width 13 height 13
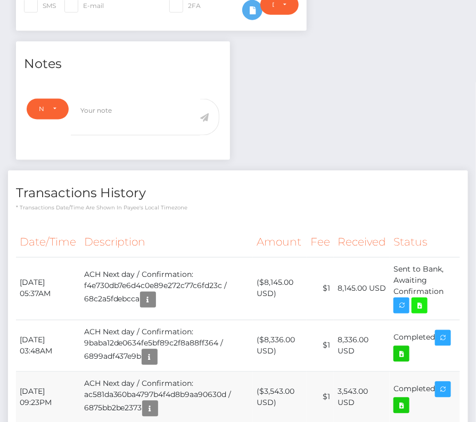
scroll to position [0, 0]
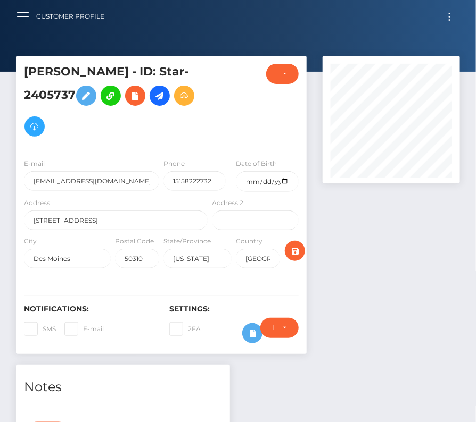
click at [35, 15] on button "button" at bounding box center [26, 17] width 20 height 14
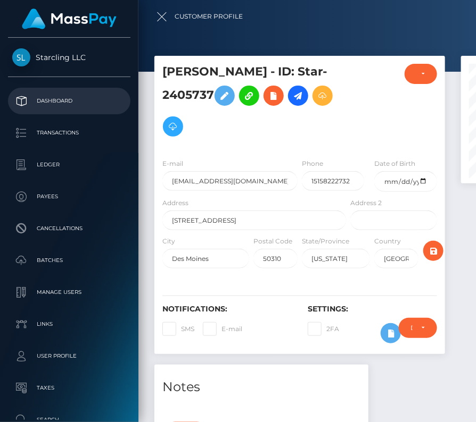
click at [55, 102] on p "Dashboard" at bounding box center [69, 101] width 114 height 16
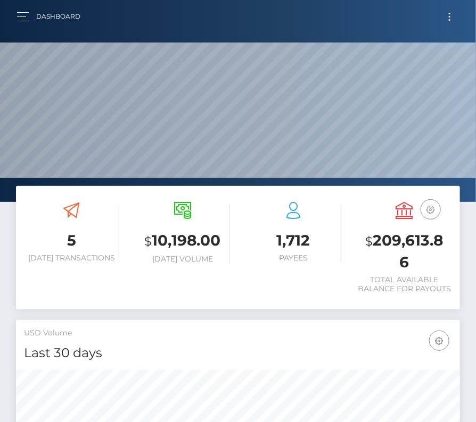
scroll to position [188, 214]
